Goal: Find specific page/section: Find specific page/section

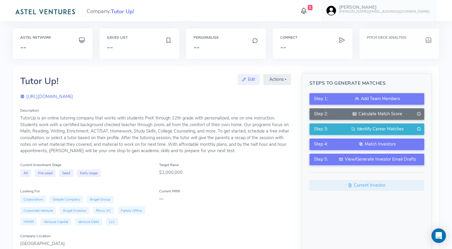
click at [372, 48] on h3 at bounding box center [399, 47] width 65 height 8
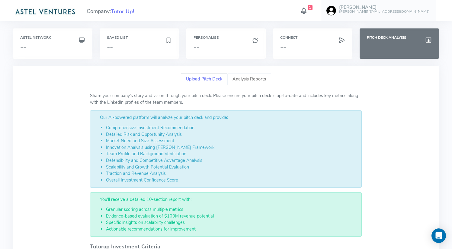
click at [251, 77] on link "Analysis Reports" at bounding box center [249, 79] width 44 height 12
